Goal: Task Accomplishment & Management: Manage account settings

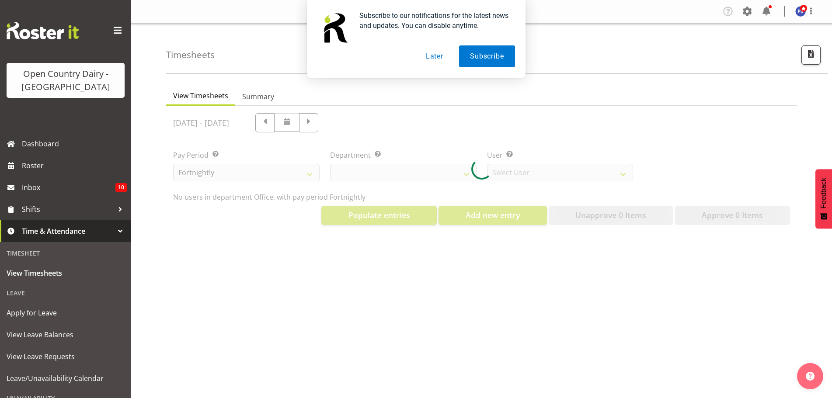
click at [431, 56] on button "Later" at bounding box center [434, 56] width 39 height 22
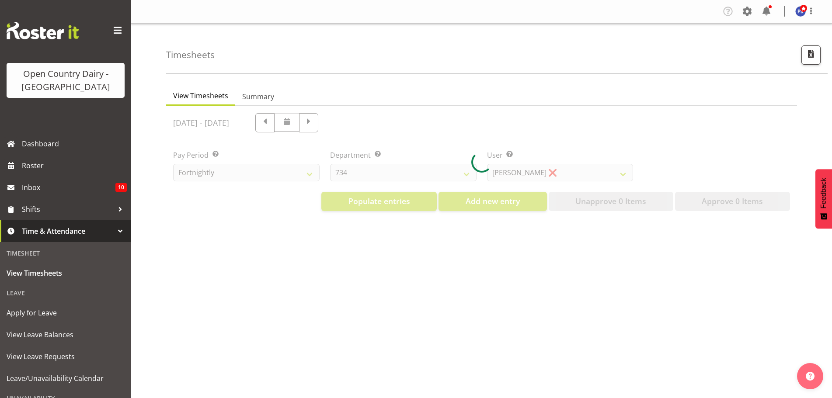
select select "699"
select select "8449"
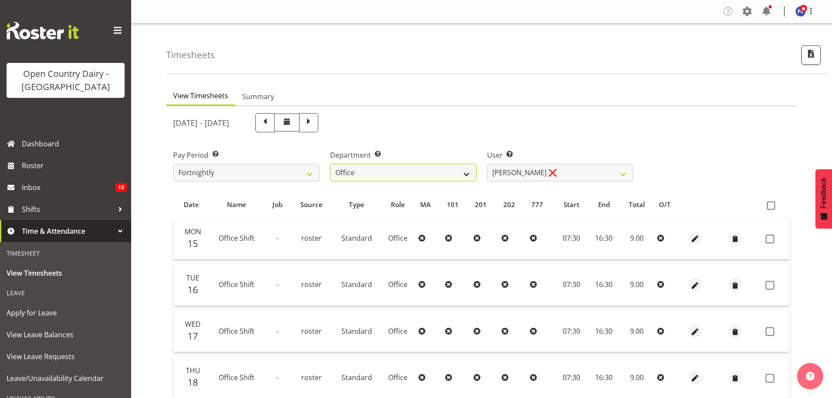
click at [465, 170] on select "734 735 736 737 738 739 851 853 854 855 856 858 861 862 865 867-9032 868 869 87…" at bounding box center [403, 172] width 146 height 17
select select "701"
click at [330, 164] on select "734 735 736 737 738 739 851 853 854 855 856 858 861 862 865 867-9032 868 869 87…" at bounding box center [403, 172] width 146 height 17
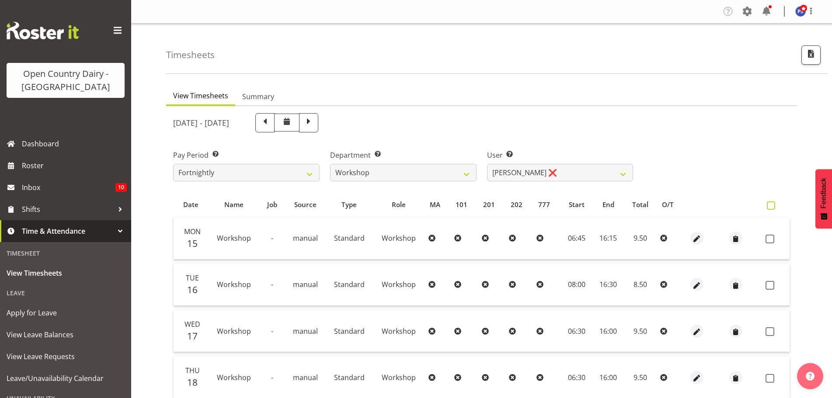
click at [770, 205] on span at bounding box center [770, 205] width 8 height 8
click at [770, 205] on input "checkbox" at bounding box center [769, 206] width 6 height 6
checkbox input "true"
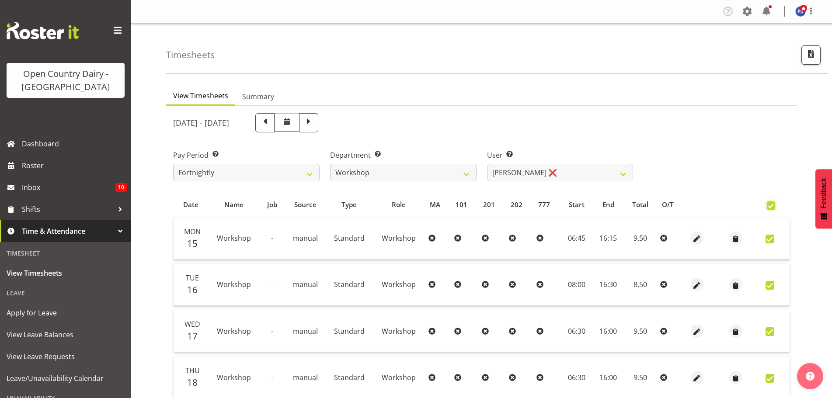
checkbox input "true"
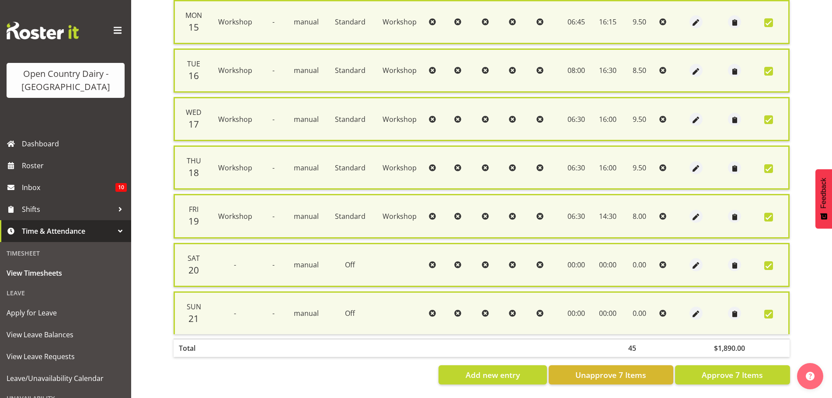
scroll to position [225, 0]
click at [729, 369] on span "Approve 7 Items" at bounding box center [731, 374] width 61 height 11
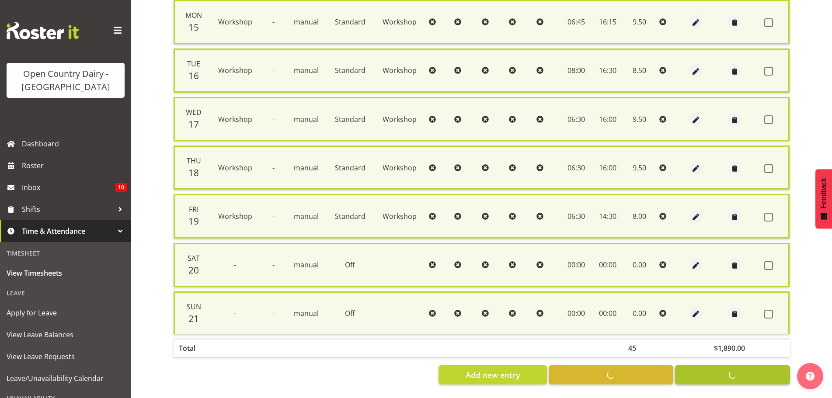
checkbox input "false"
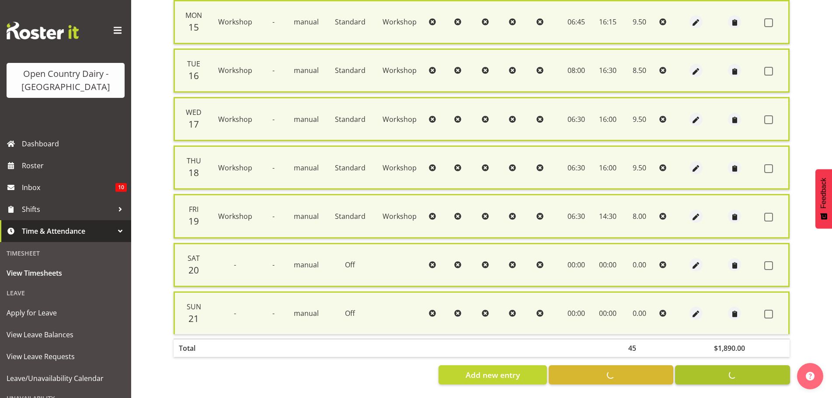
checkbox input "false"
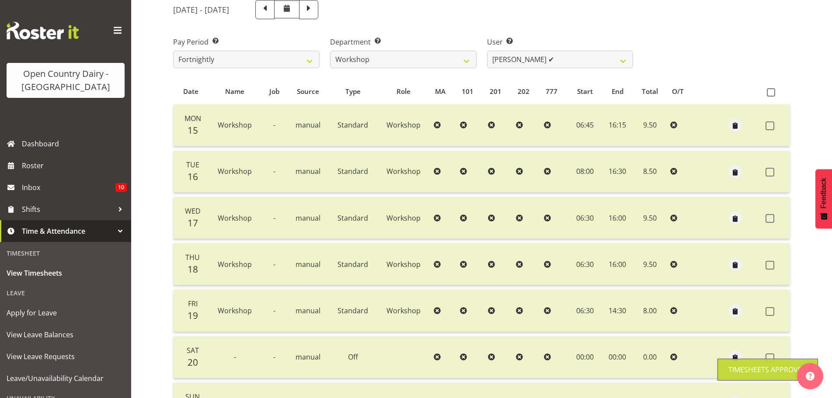
scroll to position [0, 0]
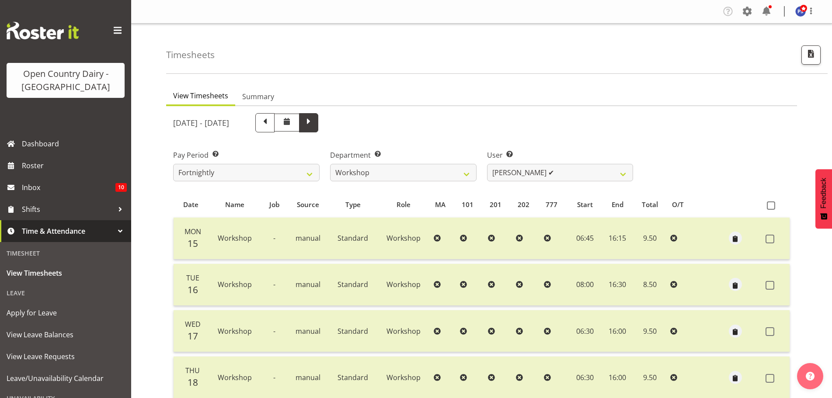
click at [314, 123] on span at bounding box center [308, 121] width 11 height 11
select select
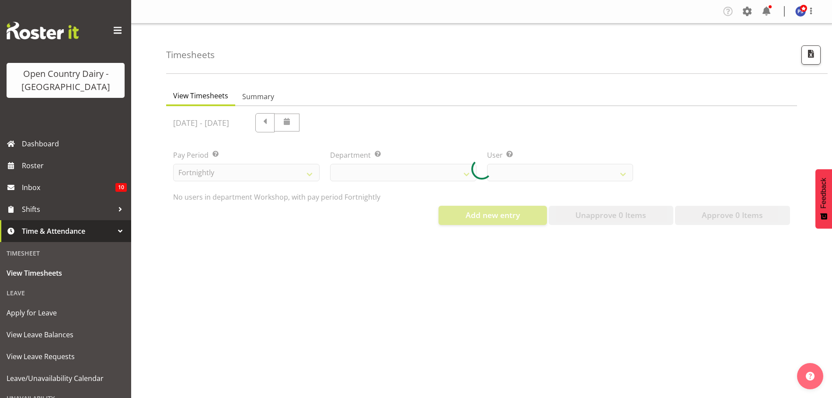
select select "701"
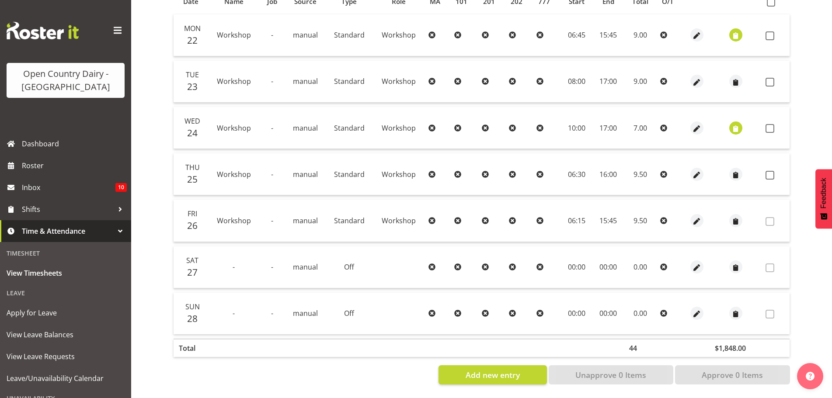
scroll to position [211, 0]
click at [735, 124] on span "button" at bounding box center [736, 129] width 10 height 10
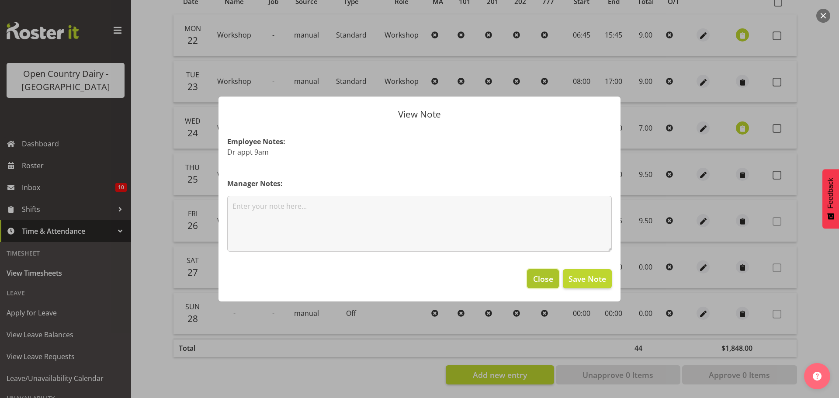
click at [545, 277] on span "Close" at bounding box center [543, 278] width 20 height 11
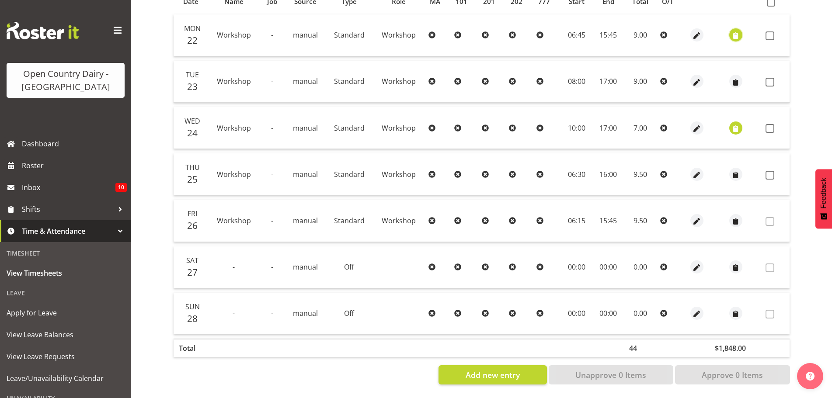
click at [735, 31] on span "button" at bounding box center [736, 36] width 10 height 10
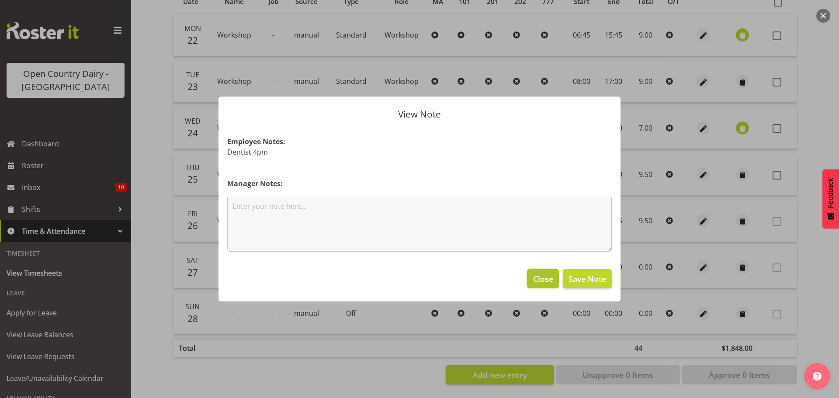
click at [538, 276] on span "Close" at bounding box center [543, 278] width 20 height 11
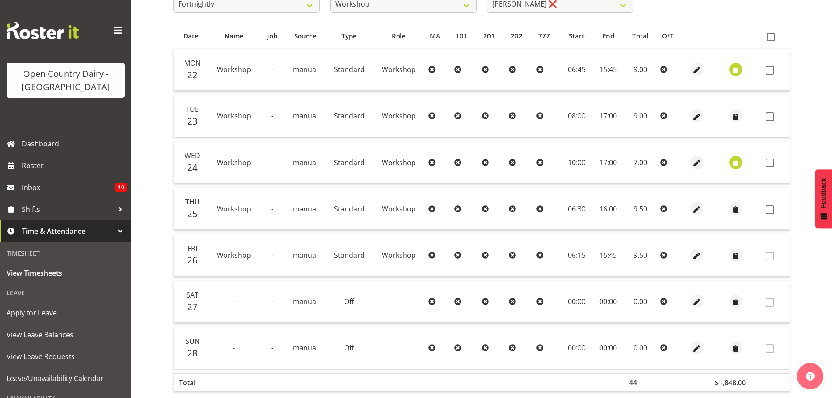
scroll to position [36, 0]
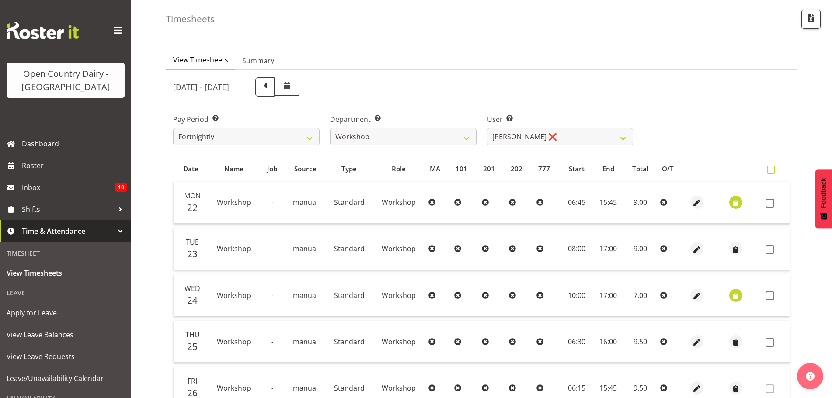
click at [771, 171] on span at bounding box center [770, 170] width 8 height 8
click at [771, 171] on input "checkbox" at bounding box center [769, 170] width 6 height 6
checkbox input "true"
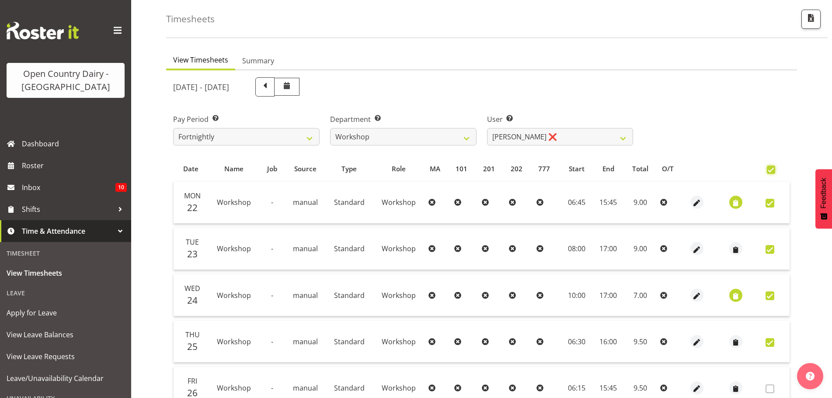
checkbox input "true"
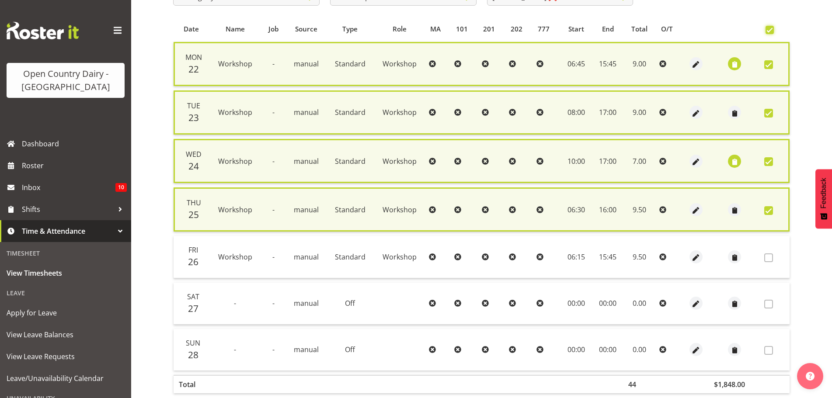
scroll to position [1, 0]
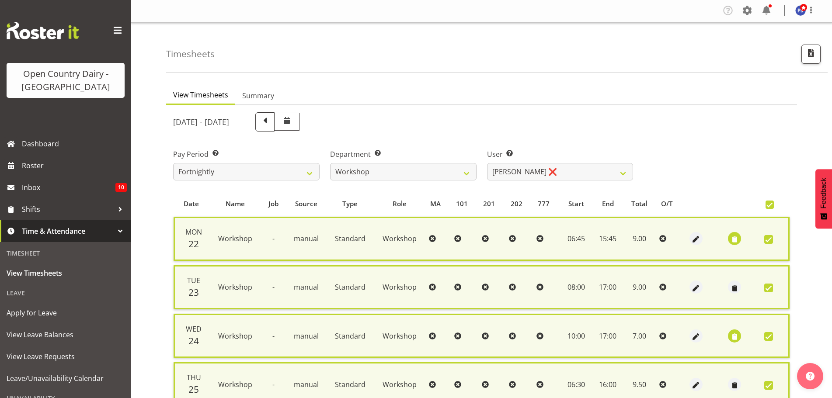
click at [767, 205] on span at bounding box center [769, 205] width 8 height 8
click at [767, 205] on input "checkbox" at bounding box center [768, 205] width 6 height 6
checkbox input "false"
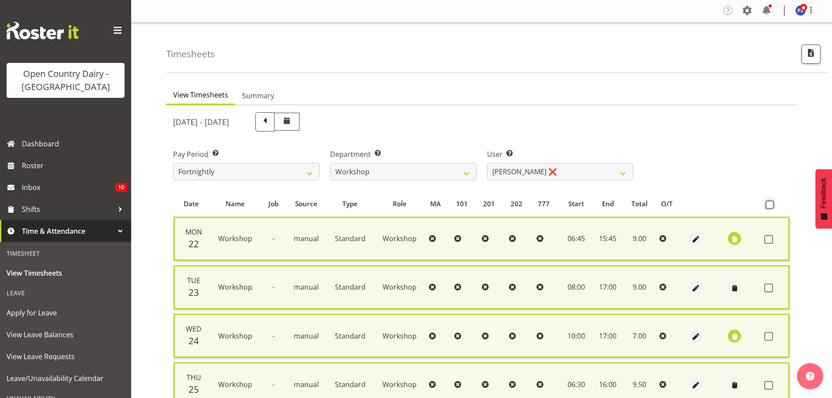
checkbox input "false"
